Goal: Register for event/course

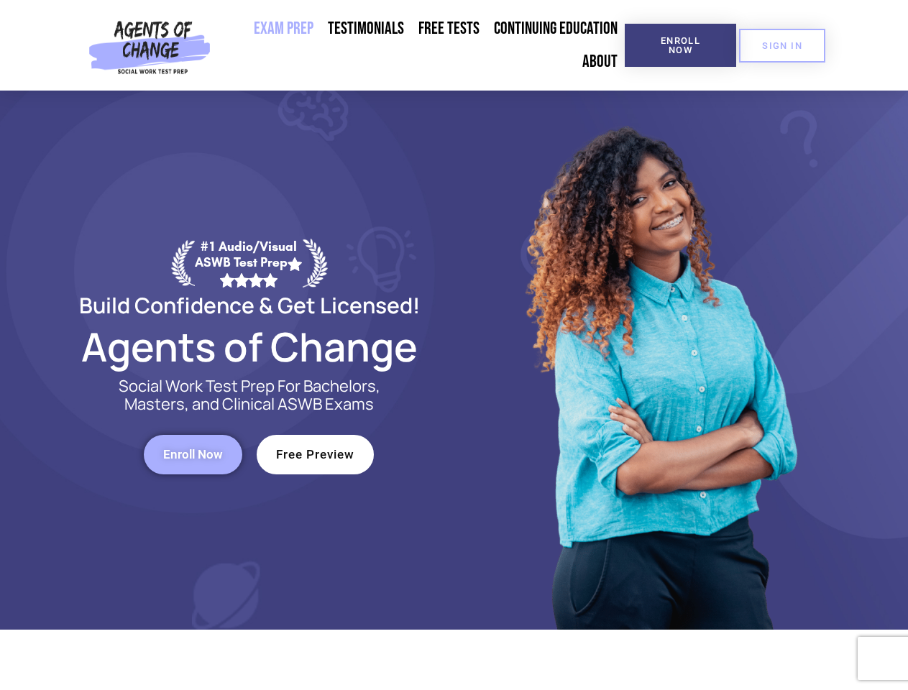
click at [454, 345] on div at bounding box center [659, 360] width 410 height 539
click at [680, 45] on span "Enroll Now" at bounding box center [680, 45] width 65 height 19
click at [782, 45] on span "SIGN IN" at bounding box center [782, 45] width 40 height 9
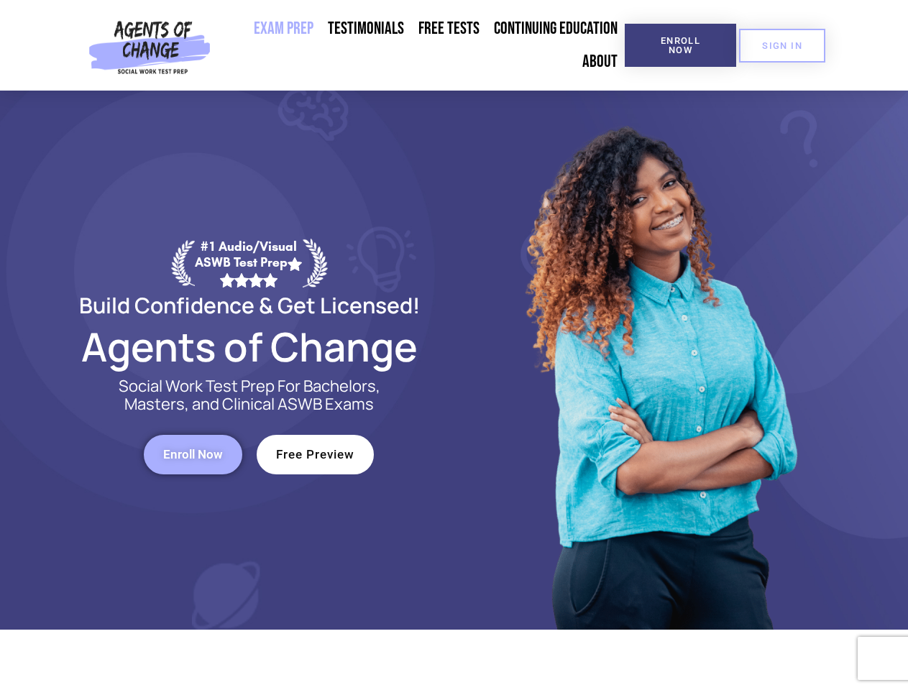
click at [193, 454] on span "Enroll Now" at bounding box center [193, 455] width 60 height 12
click at [315, 454] on span "Free Preview" at bounding box center [315, 455] width 78 height 12
